Goal: Transaction & Acquisition: Purchase product/service

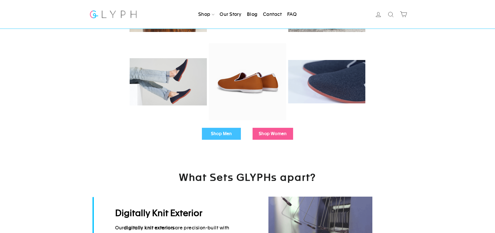
scroll to position [173, 0]
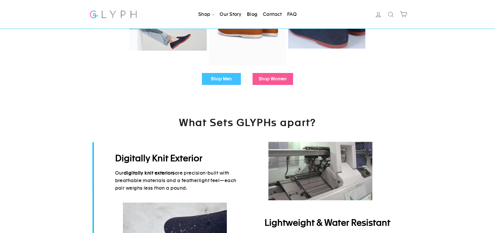
click at [220, 82] on link "Shop Men" at bounding box center [221, 79] width 39 height 12
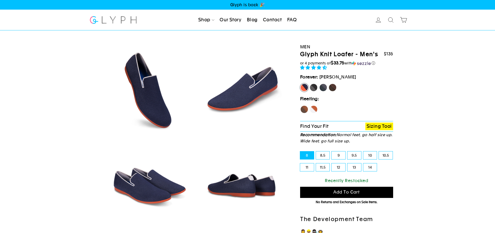
select select "highest-rating"
click at [314, 87] on label "Panther" at bounding box center [314, 87] width 8 height 8
click at [310, 84] on input "Panther" at bounding box center [310, 83] width 0 height 0
radio input "true"
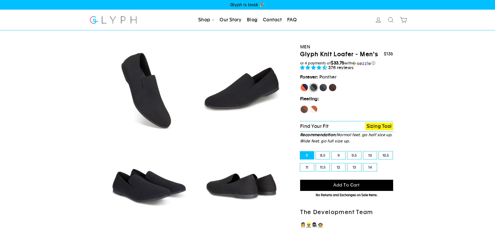
click at [324, 88] on label "Rhino" at bounding box center [323, 87] width 8 height 8
click at [319, 84] on input "Rhino" at bounding box center [319, 83] width 0 height 0
radio input "true"
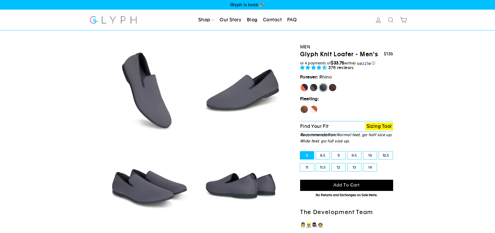
click at [334, 87] on label "Mustang" at bounding box center [333, 87] width 8 height 8
click at [329, 84] on input "Mustang" at bounding box center [329, 83] width 0 height 0
radio input "true"
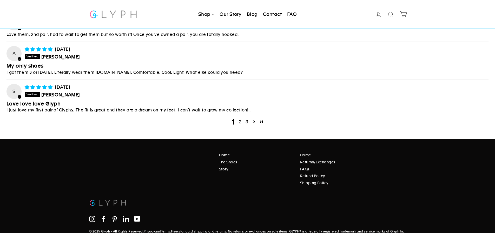
scroll to position [2221, 0]
